Goal: Information Seeking & Learning: Learn about a topic

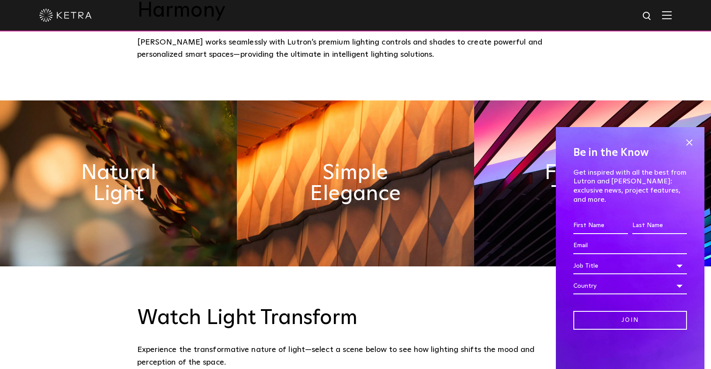
scroll to position [456, 0]
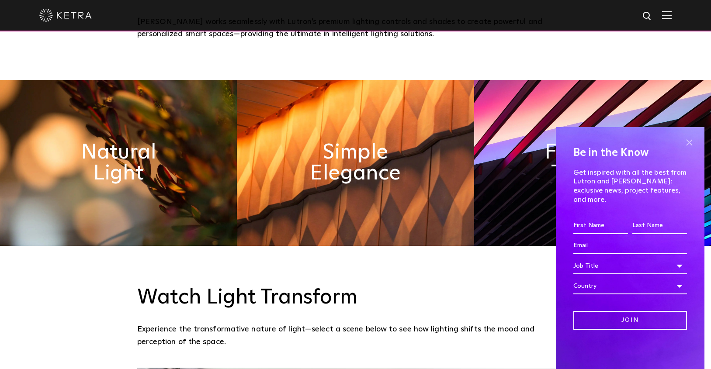
click at [692, 149] on span at bounding box center [689, 142] width 13 height 13
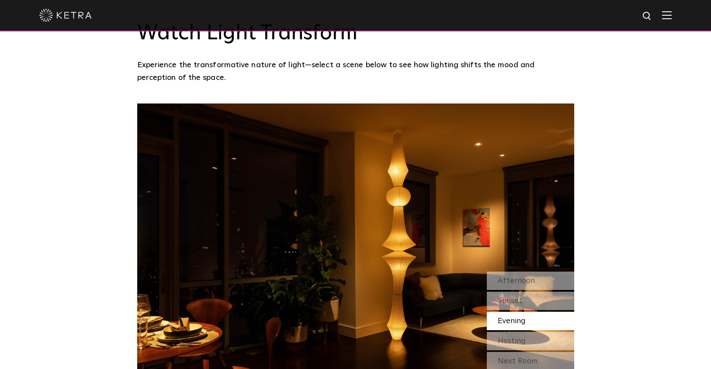
scroll to position [738, 0]
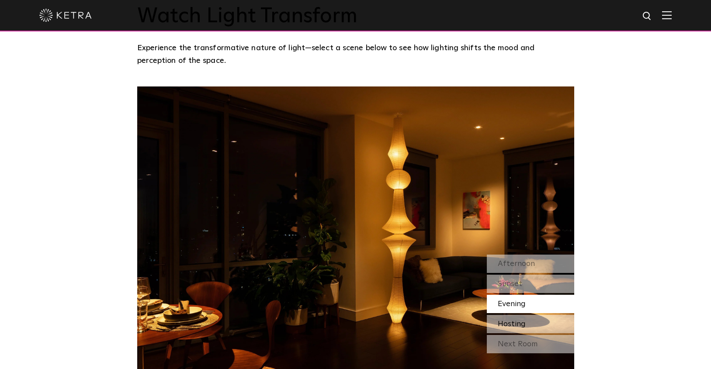
click at [521, 321] on span "Hosting" at bounding box center [512, 325] width 28 height 8
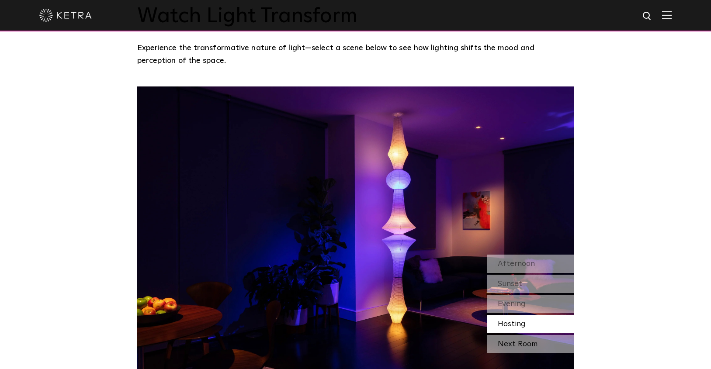
click at [522, 335] on div "Next Room" at bounding box center [530, 344] width 87 height 18
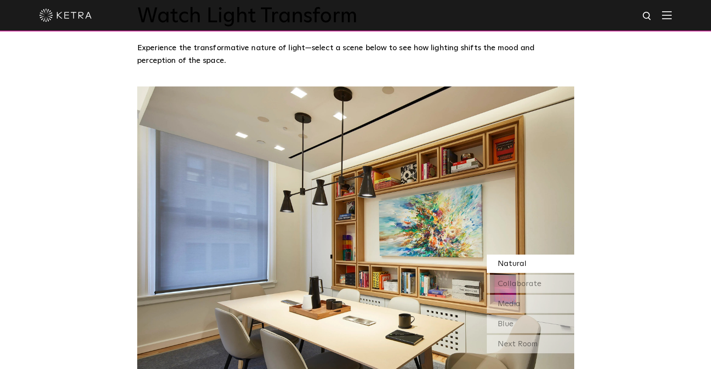
scroll to position [740, 0]
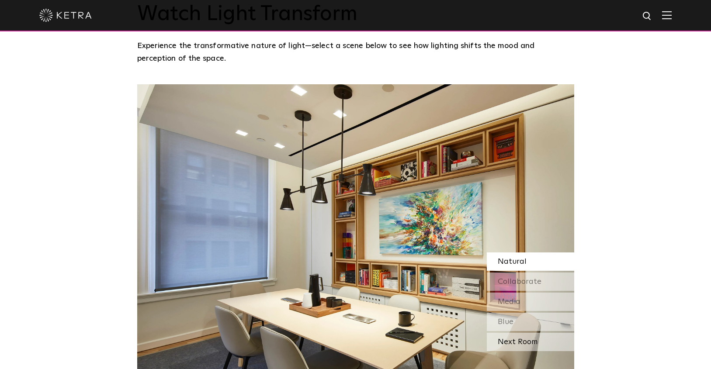
click at [510, 333] on div "Next Room" at bounding box center [530, 342] width 87 height 18
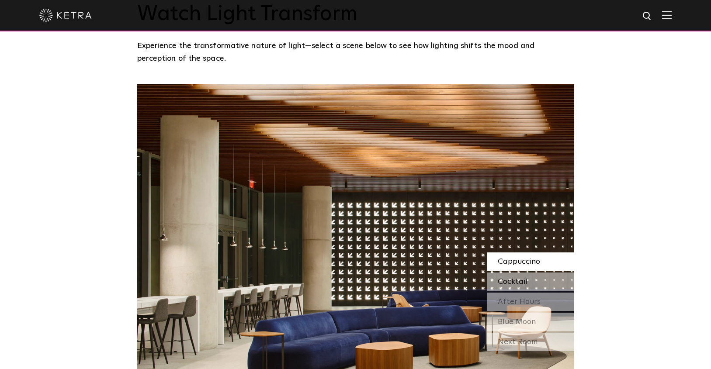
click at [508, 278] on span "Cocktail" at bounding box center [513, 282] width 30 height 8
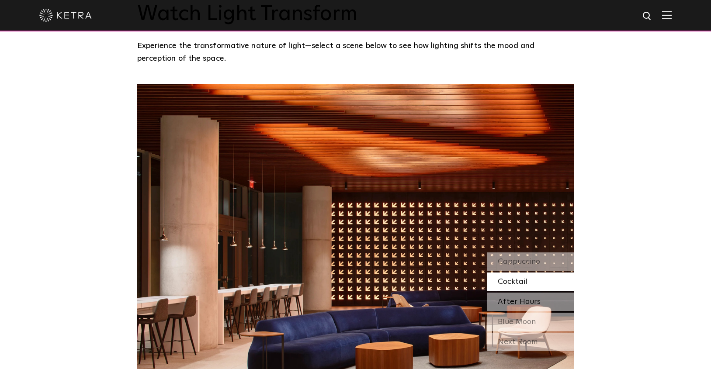
click at [516, 298] on span "After Hours" at bounding box center [519, 302] width 43 height 8
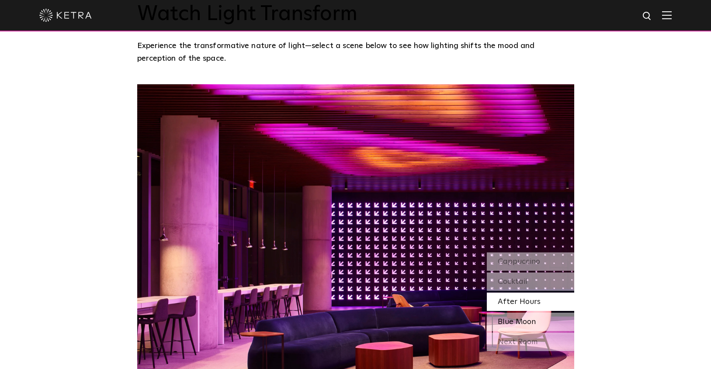
click at [518, 313] on div "Blue Moon" at bounding box center [530, 322] width 87 height 18
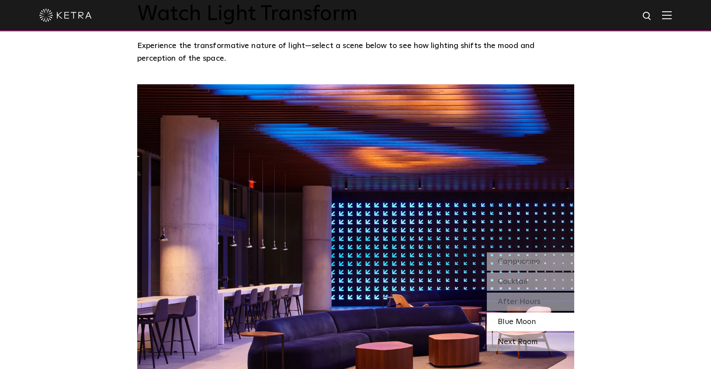
click at [521, 333] on div "Next Room" at bounding box center [530, 342] width 87 height 18
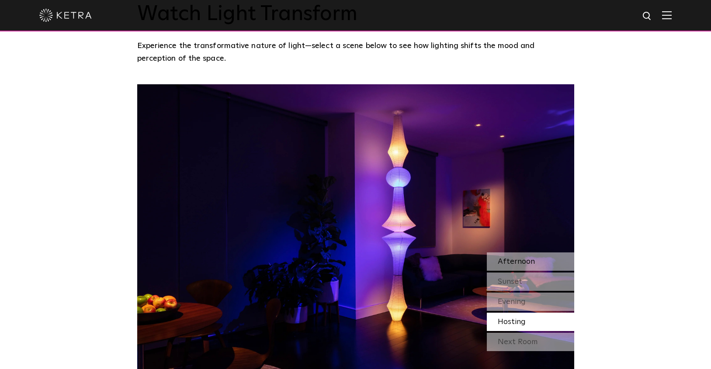
click at [514, 258] on span "Afternoon" at bounding box center [516, 262] width 37 height 8
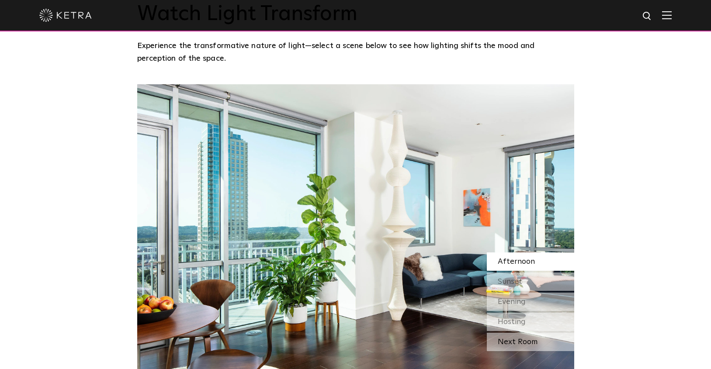
click at [520, 333] on div "Next Room" at bounding box center [530, 342] width 87 height 18
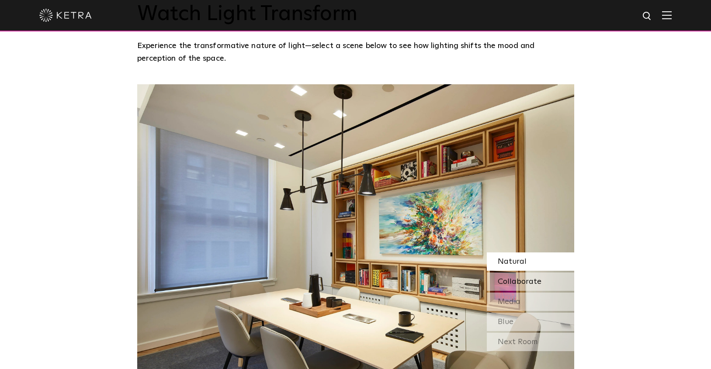
click at [529, 278] on span "Collaborate" at bounding box center [520, 282] width 44 height 8
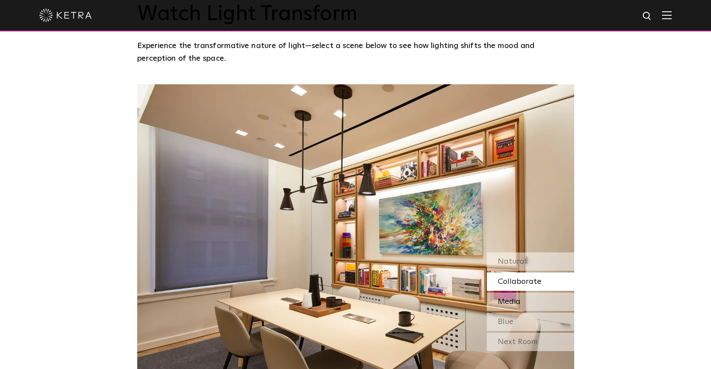
click at [529, 293] on div "Media" at bounding box center [530, 302] width 87 height 18
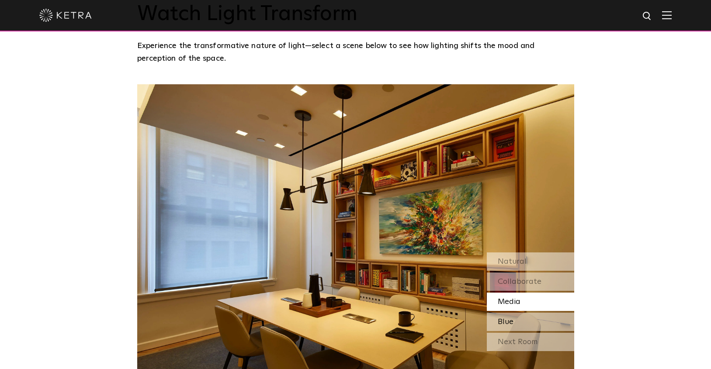
click at [526, 313] on div "Blue" at bounding box center [530, 322] width 87 height 18
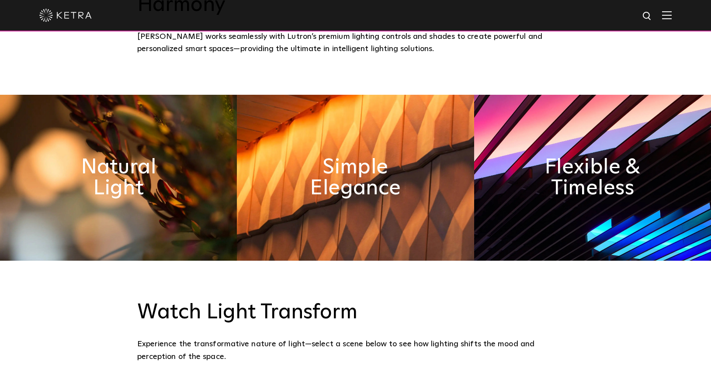
scroll to position [123, 0]
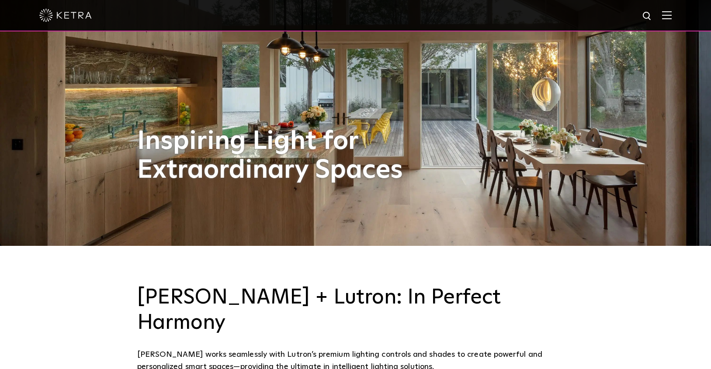
click at [669, 17] on img at bounding box center [667, 15] width 10 height 8
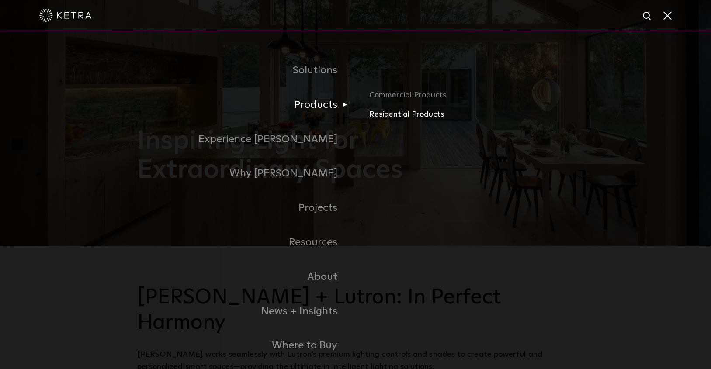
click at [413, 113] on link "Residential Products" at bounding box center [471, 114] width 205 height 13
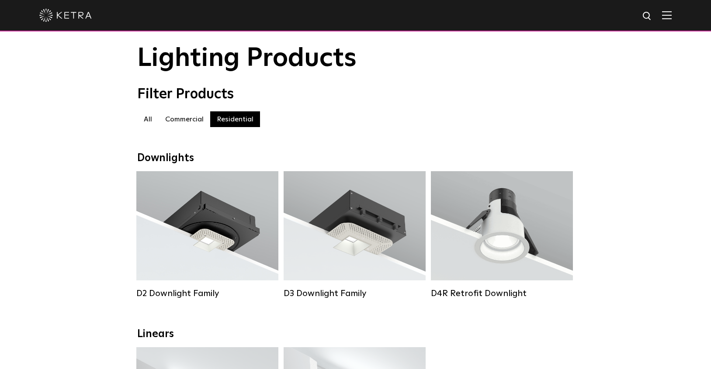
scroll to position [69, 0]
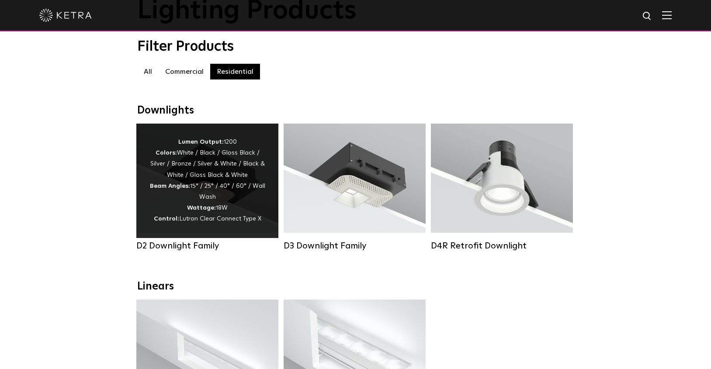
click at [219, 184] on div "Lumen Output: 1200 Colors: White / Black / Gloss Black / Silver / Bronze / Silv…" at bounding box center [208, 181] width 116 height 88
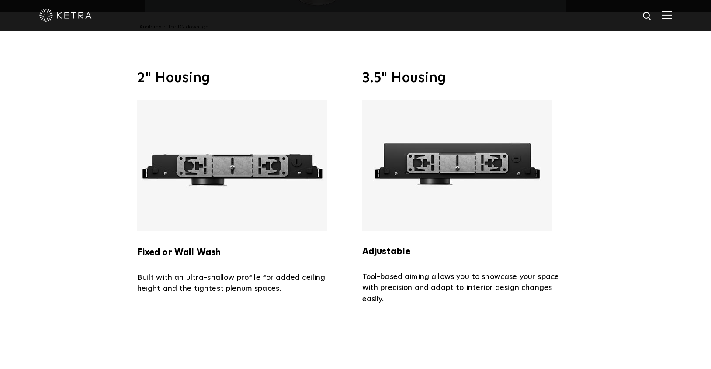
scroll to position [1739, 0]
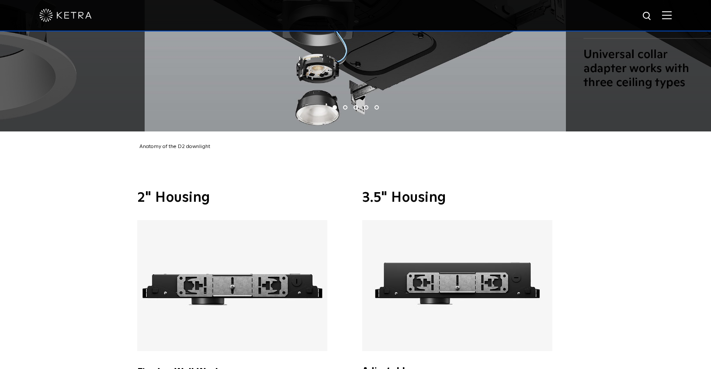
click at [219, 264] on img at bounding box center [232, 285] width 190 height 131
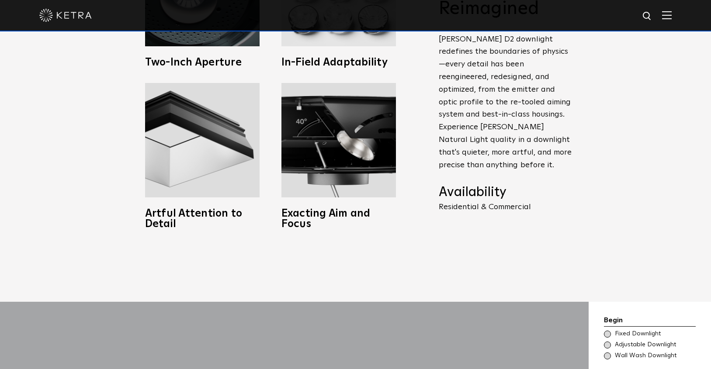
scroll to position [240, 0]
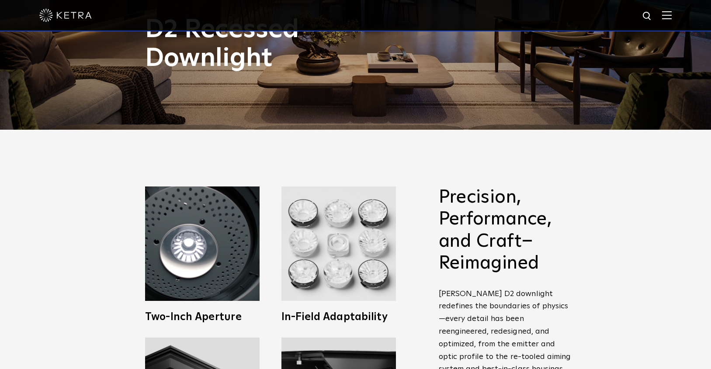
click at [659, 16] on div at bounding box center [355, 15] width 633 height 31
click at [669, 16] on img at bounding box center [667, 15] width 10 height 8
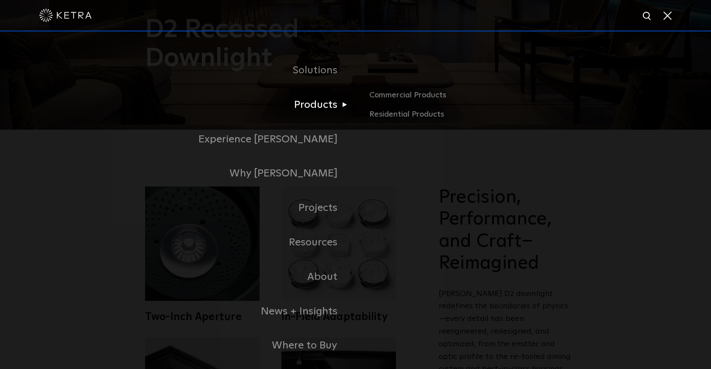
click at [321, 101] on link "Products" at bounding box center [246, 105] width 219 height 35
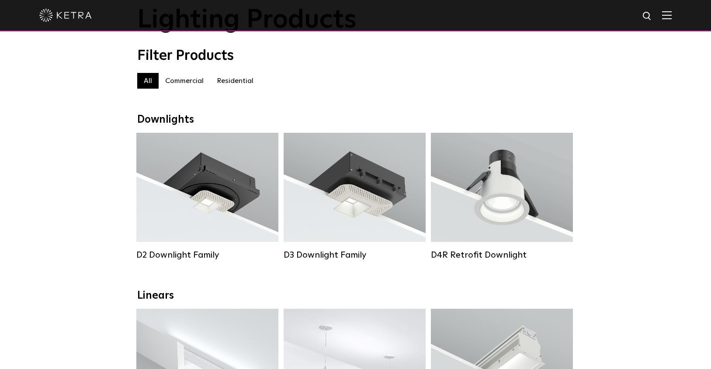
scroll to position [240, 0]
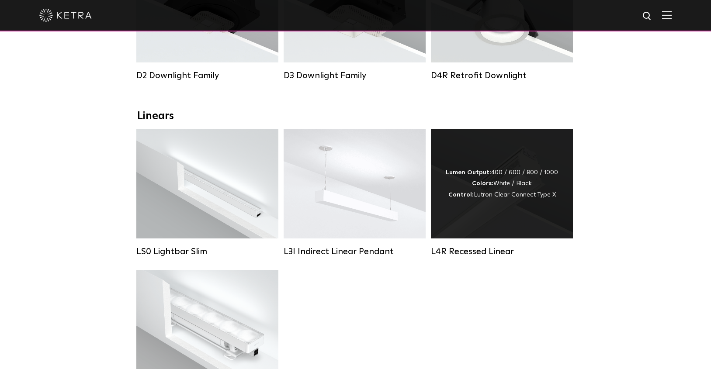
click at [500, 200] on div "Lumen Output: 400 / 600 / 800 / 1000 Colors: White / Black Control: Lutron Clea…" at bounding box center [502, 183] width 112 height 33
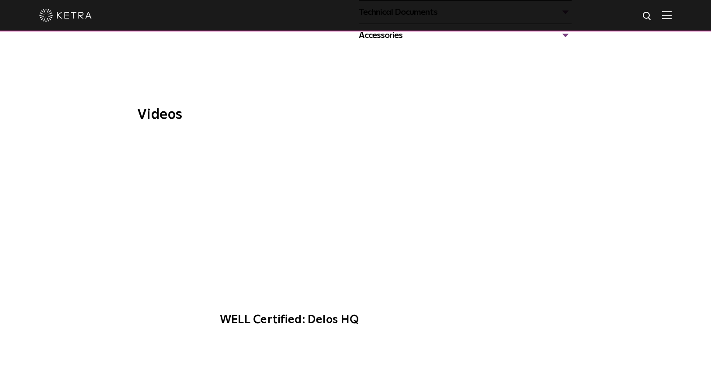
scroll to position [501, 0]
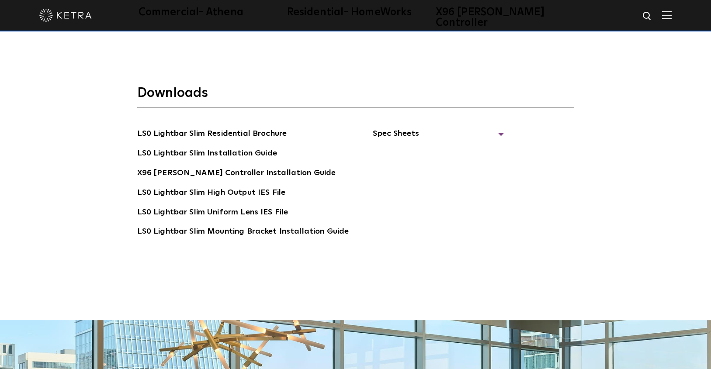
scroll to position [1782, 0]
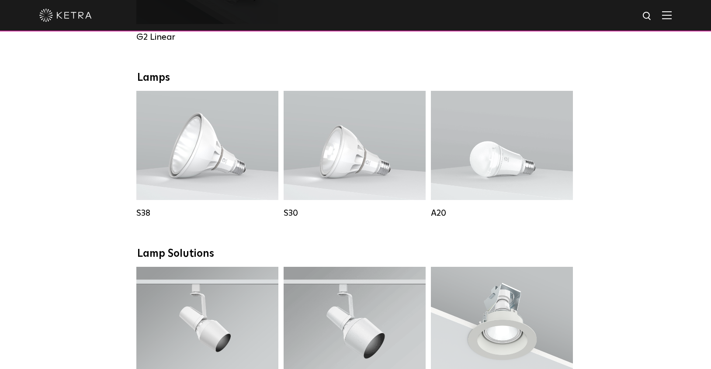
scroll to position [760, 0]
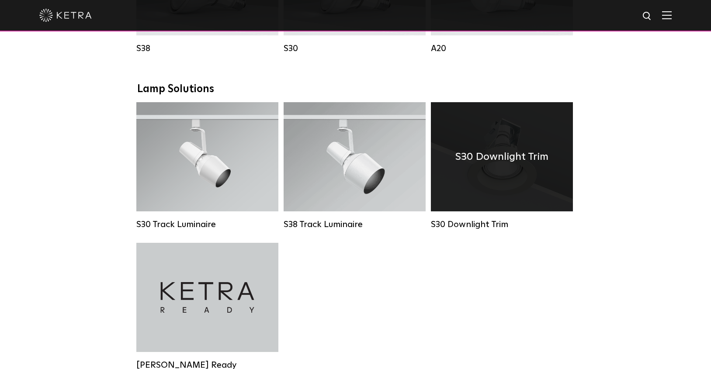
click at [531, 155] on h4 "S30 Downlight Trim" at bounding box center [502, 157] width 93 height 17
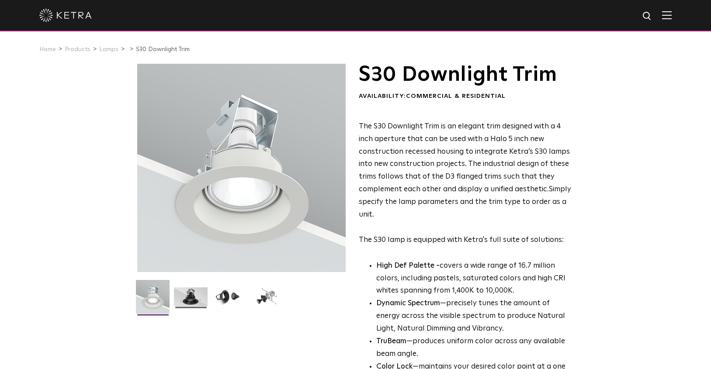
click at [199, 292] on img at bounding box center [191, 300] width 34 height 25
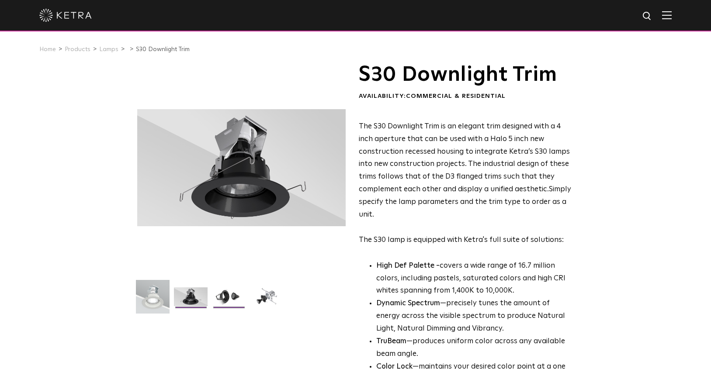
click at [229, 292] on img at bounding box center [229, 300] width 34 height 25
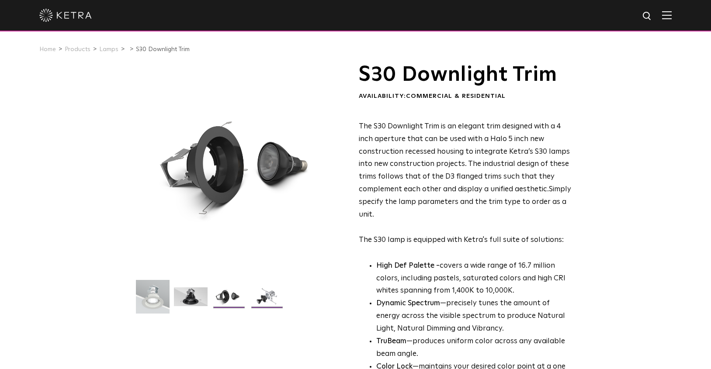
click at [261, 294] on img at bounding box center [267, 300] width 34 height 25
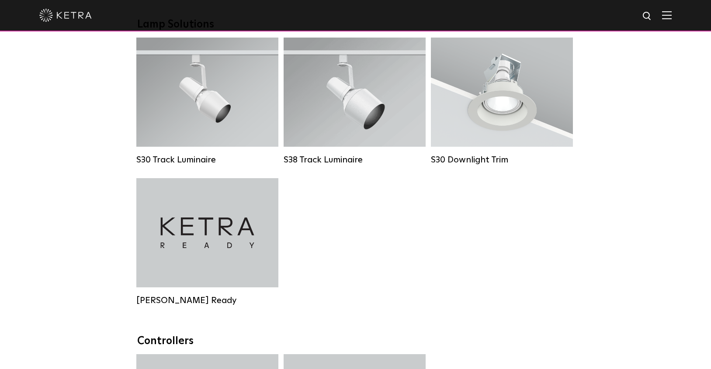
scroll to position [831, 0]
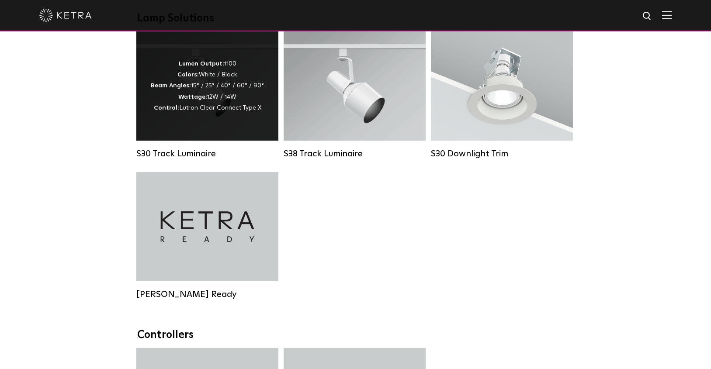
click at [169, 78] on div "Lumen Output: 1100 Colors: White / Black Beam Angles: 15° / 25° / 40° / 60° / 9…" at bounding box center [207, 86] width 113 height 55
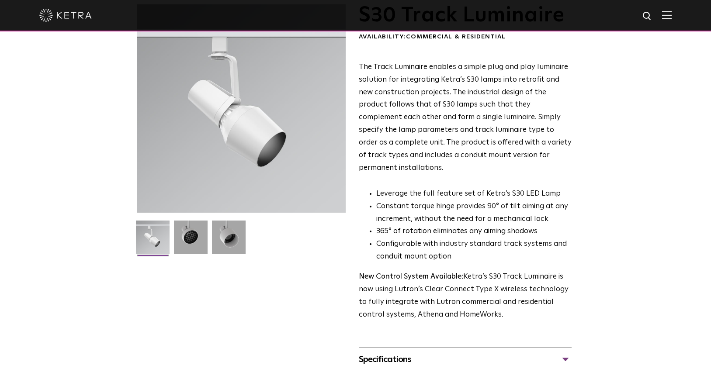
scroll to position [71, 0]
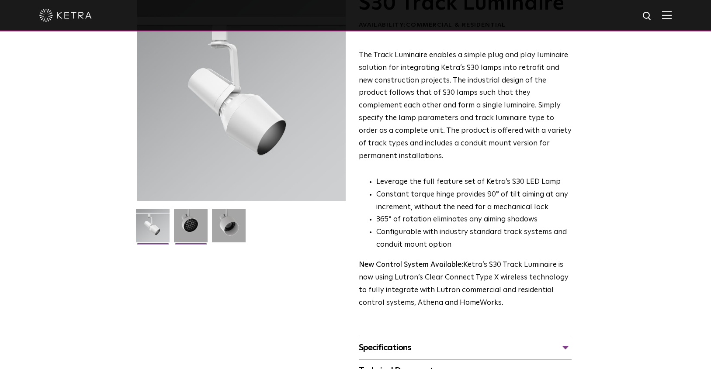
click at [190, 222] on img at bounding box center [191, 229] width 34 height 40
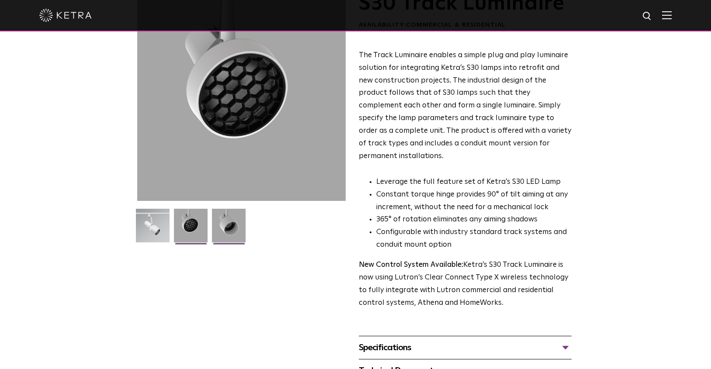
click at [226, 227] on img at bounding box center [229, 229] width 34 height 40
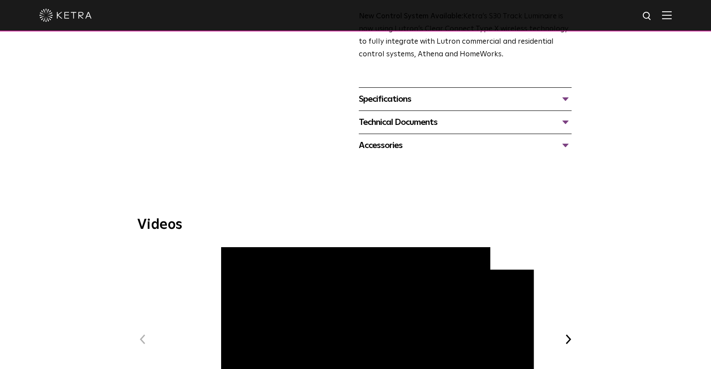
scroll to position [0, 0]
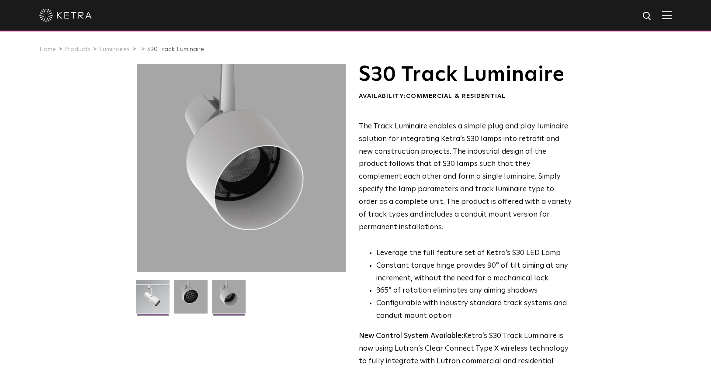
click at [144, 304] on img at bounding box center [153, 300] width 34 height 40
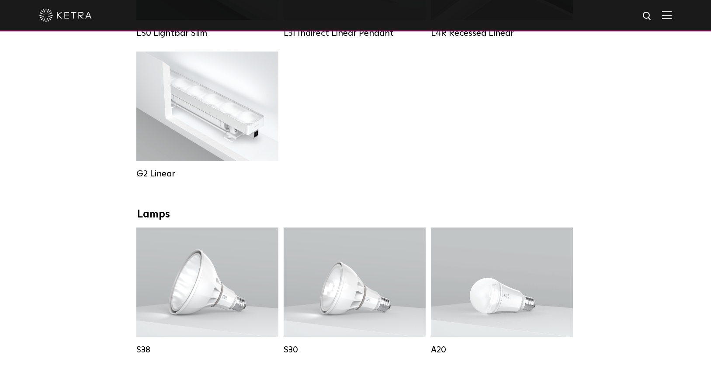
scroll to position [509, 0]
